Goal: Task Accomplishment & Management: Manage account settings

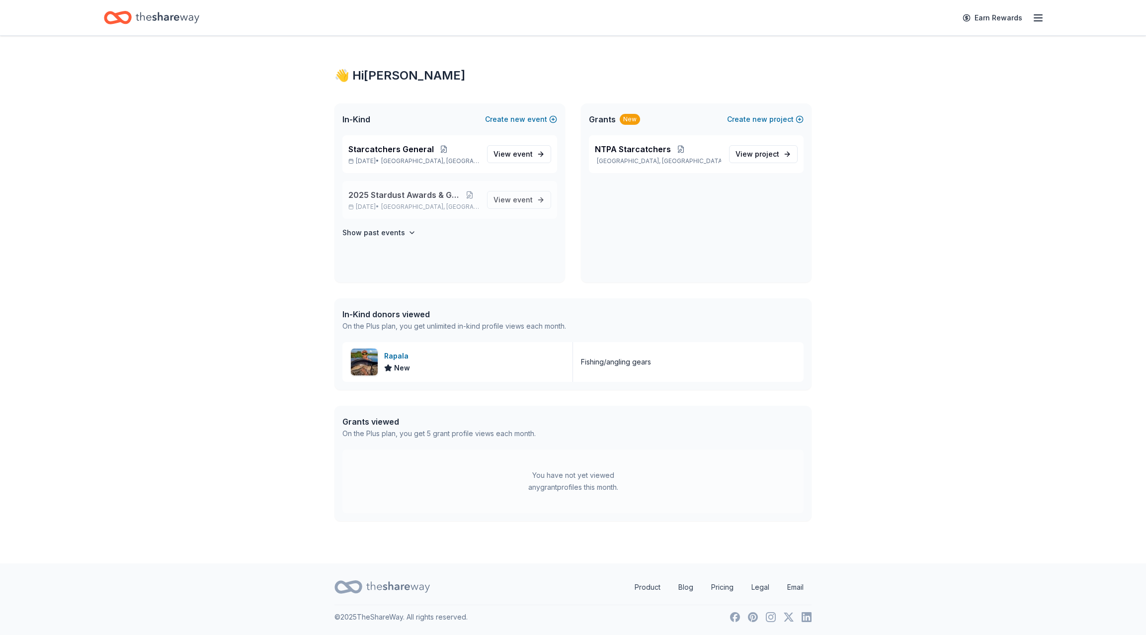
click at [384, 199] on span "2025 Stardust Awards & Gala" at bounding box center [403, 195] width 111 height 12
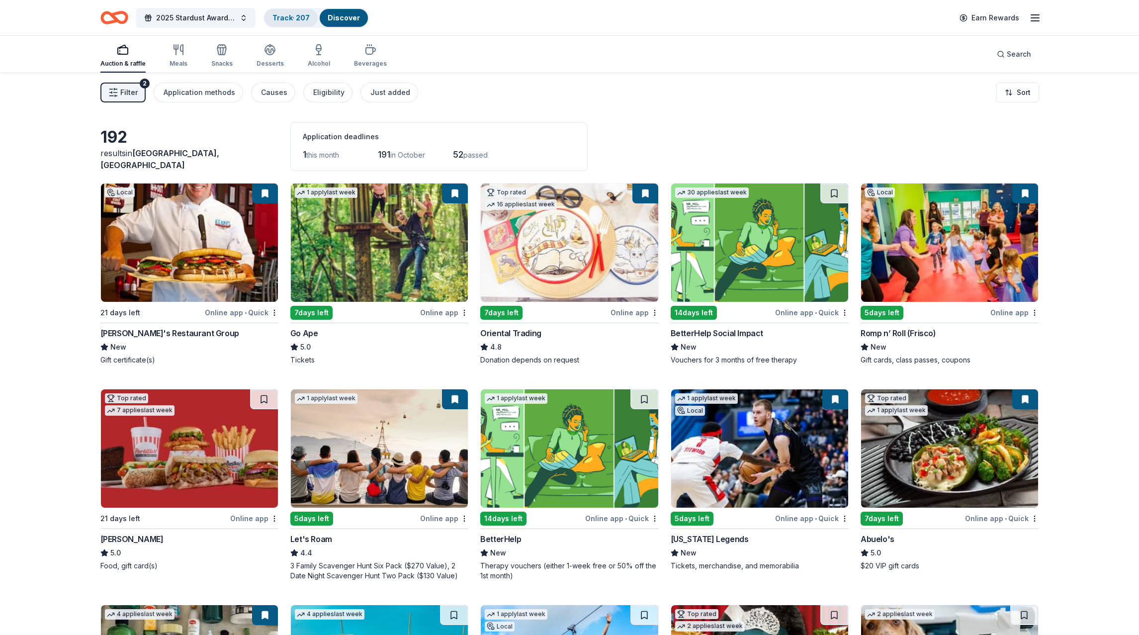
click at [289, 20] on link "Track · 207" at bounding box center [290, 17] width 37 height 8
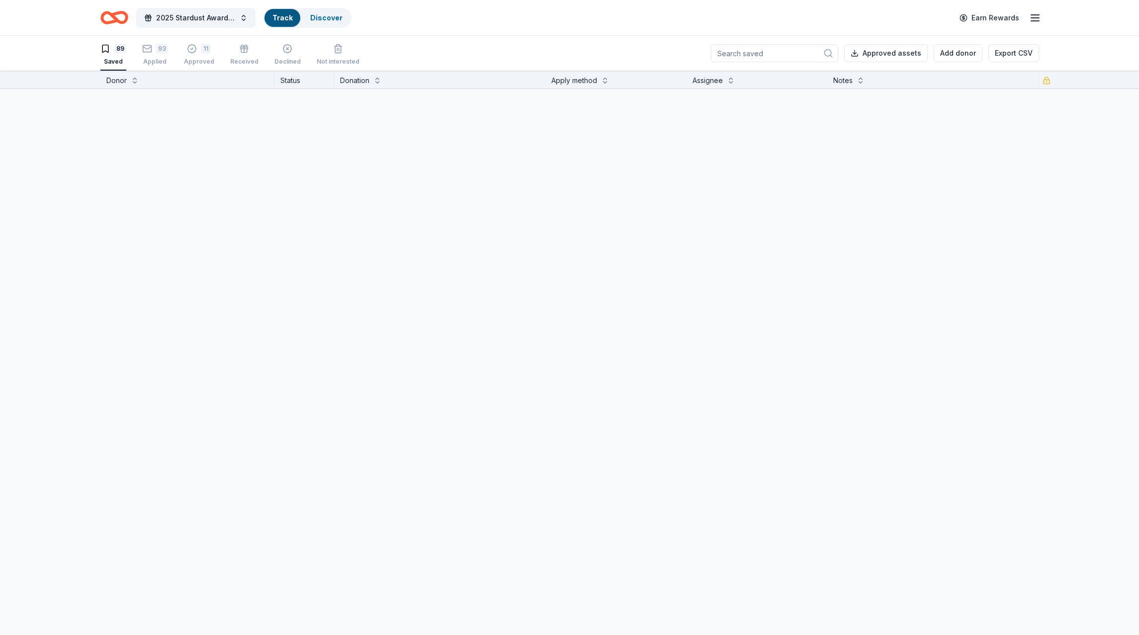
scroll to position [0, 0]
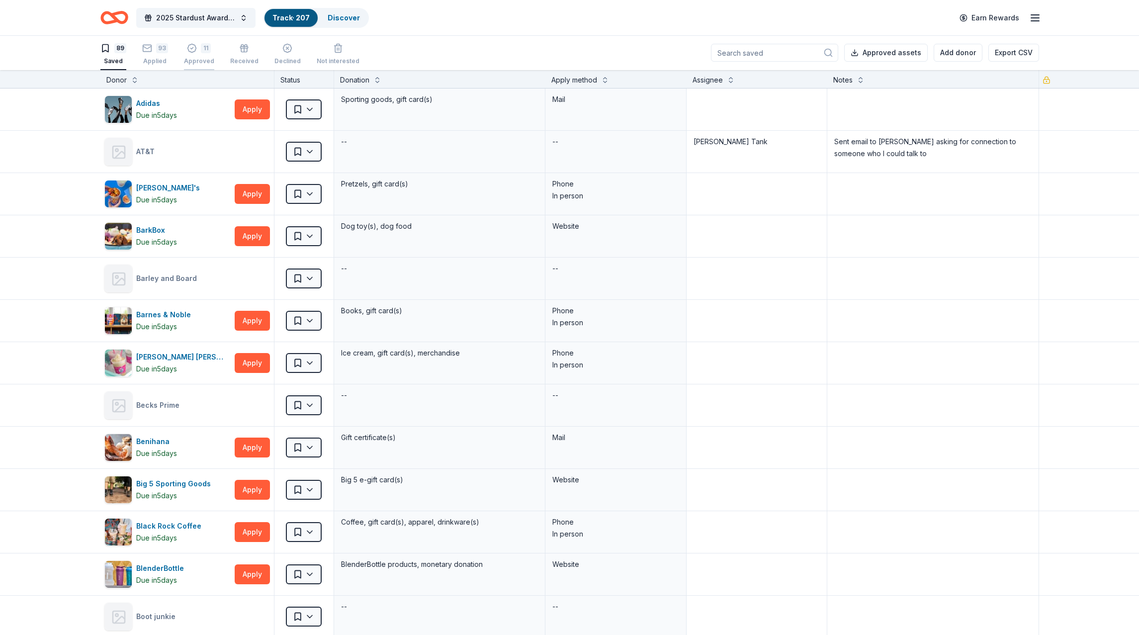
click at [201, 50] on div "11" at bounding box center [206, 48] width 10 height 10
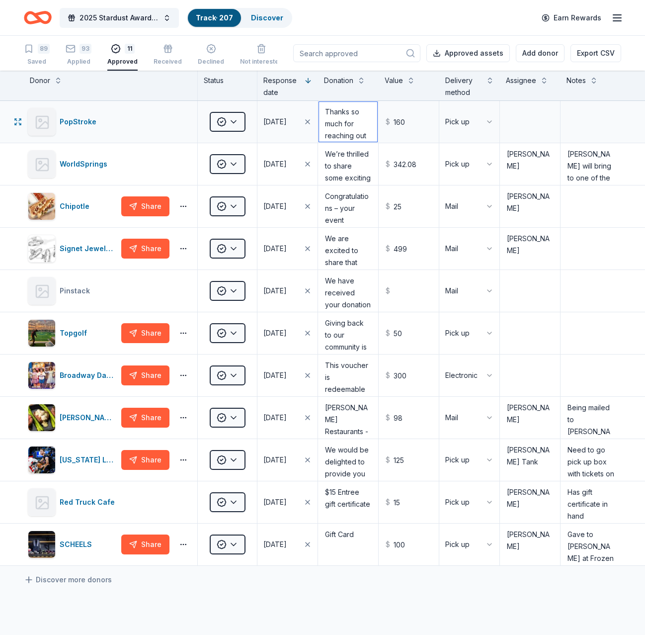
click at [343, 120] on textarea "Thanks so much for reaching out to PopStroke about your event. I can offer 4 pa…" at bounding box center [348, 122] width 58 height 40
click at [328, 164] on textarea "We’re thrilled to share some exciting news — your organization has been selecte…" at bounding box center [348, 164] width 58 height 40
click at [354, 168] on textarea "We’re thrilled to share some exciting news — your organization has been selecte…" at bounding box center [348, 164] width 58 height 40
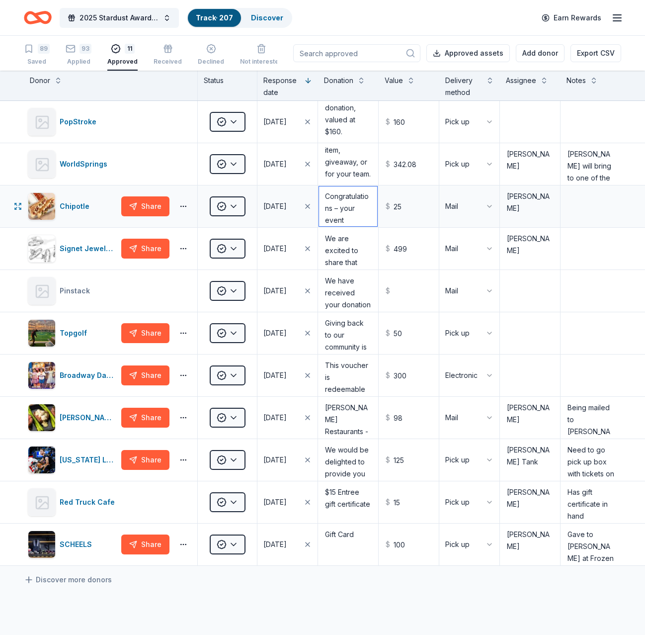
click at [341, 217] on textarea "Congratulations – your event donation has been approved! You will be receiving …" at bounding box center [348, 206] width 58 height 40
click at [343, 246] on textarea "We are excited to share that your organization is eligible to receive a donatio…" at bounding box center [348, 249] width 58 height 40
click at [354, 256] on textarea "We are excited to share that your organization is eligible to receive a donatio…" at bounding box center [348, 249] width 58 height 40
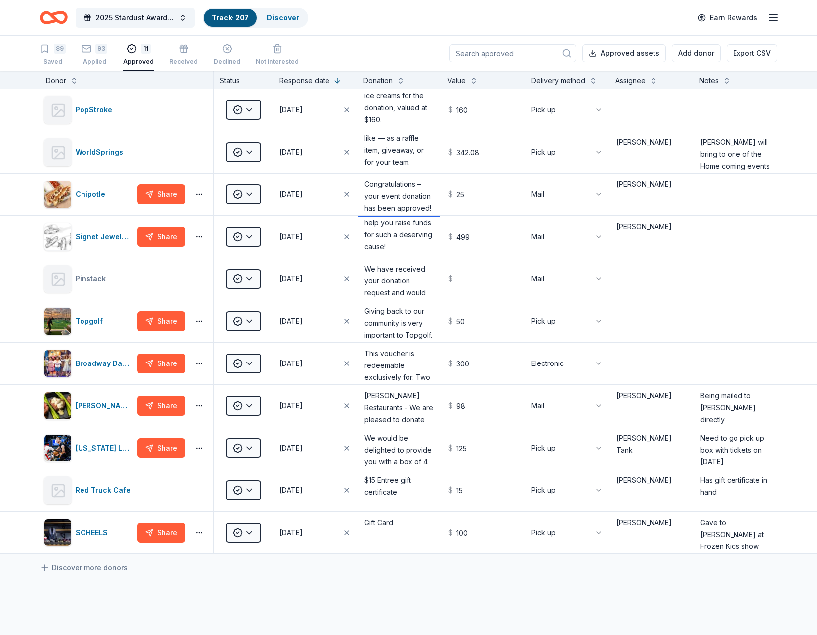
scroll to position [541, 0]
